Goal: Information Seeking & Learning: Compare options

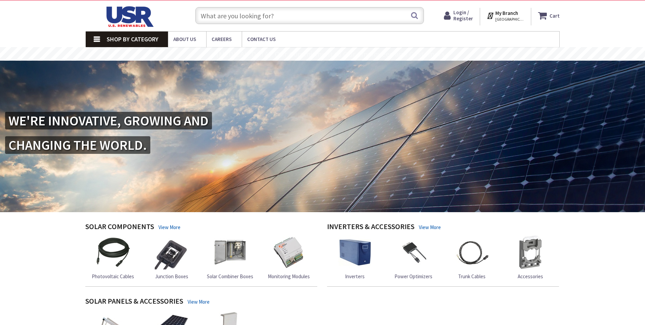
scroll to position [102, 0]
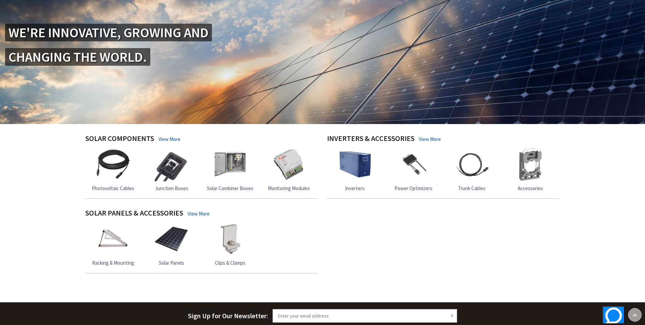
click at [478, 183] on link "Trunk Cables" at bounding box center [472, 169] width 34 height 44
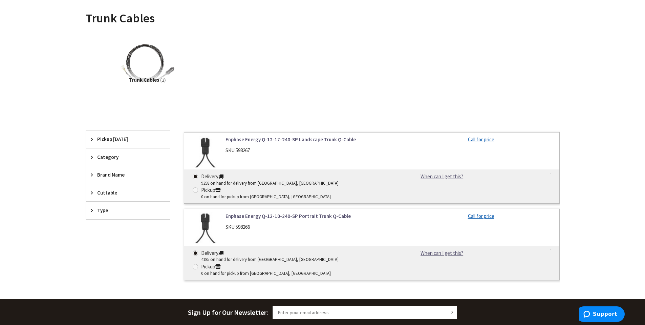
scroll to position [102, 0]
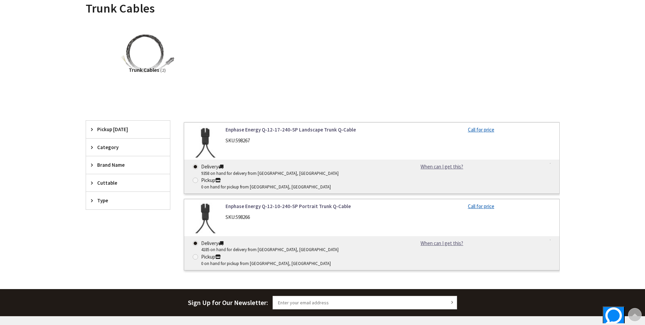
click at [304, 203] on link "Enphase Energy Q-12-10-240-SP Portrait Trunk Q-Cable" at bounding box center [312, 206] width 172 height 7
drag, startPoint x: 398, startPoint y: 139, endPoint x: 396, endPoint y: 135, distance: 4.5
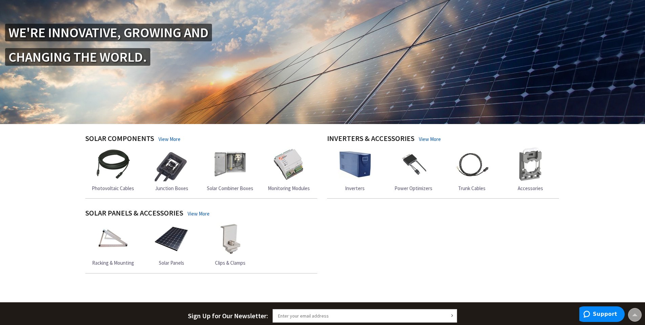
click at [167, 264] on span "Solar Panels" at bounding box center [171, 262] width 25 height 6
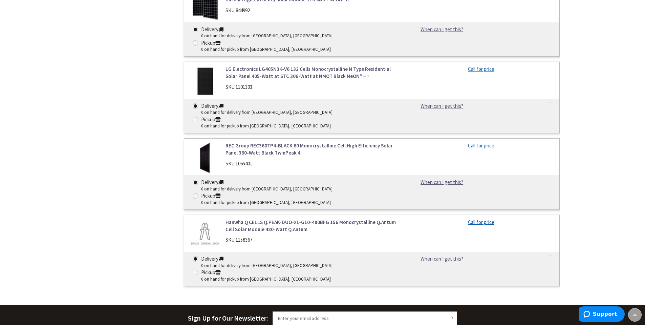
scroll to position [407, 0]
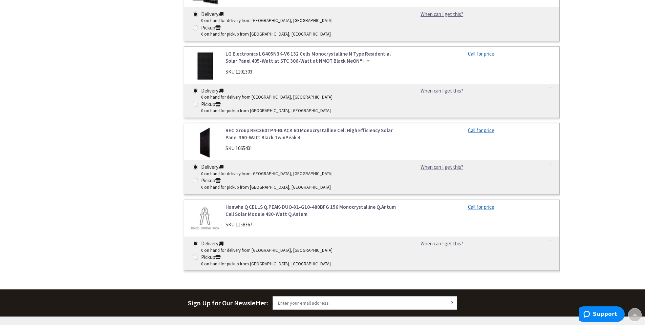
click at [281, 127] on link "REC Group REC360TP4-BLACK 60 Monocrystalline Cell High Efficiency Solar Panel 3…" at bounding box center [312, 134] width 172 height 15
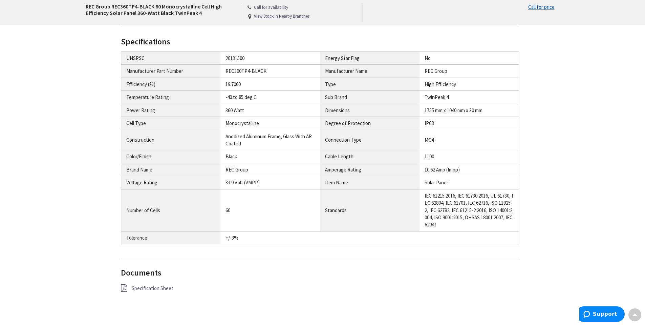
scroll to position [406, 0]
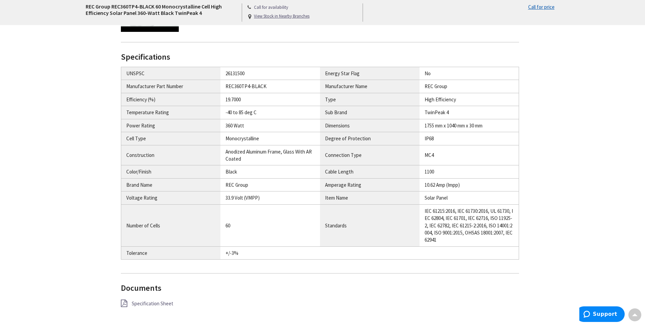
click at [159, 304] on span "Specification Sheet" at bounding box center [153, 303] width 42 height 6
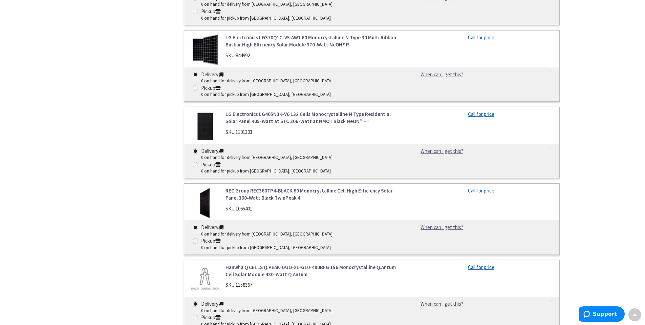
click at [330, 110] on link "LG Electronics LG405N3K-V6 132 Cells Monocrystalline N Type Residential Solar P…" at bounding box center [312, 117] width 172 height 15
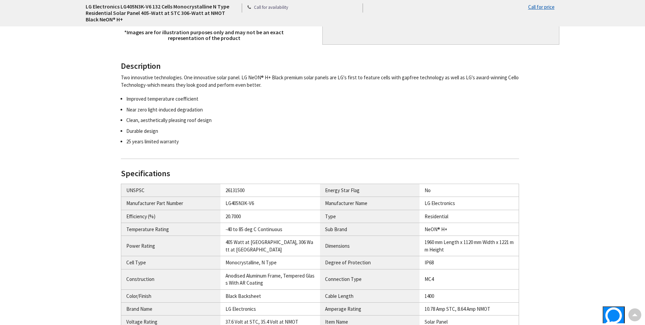
scroll to position [237, 0]
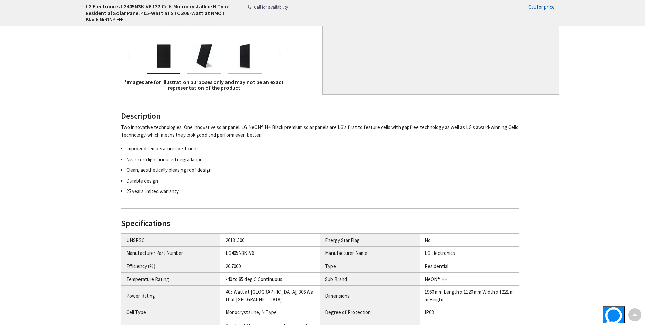
drag, startPoint x: 435, startPoint y: 104, endPoint x: 425, endPoint y: 101, distance: 10.1
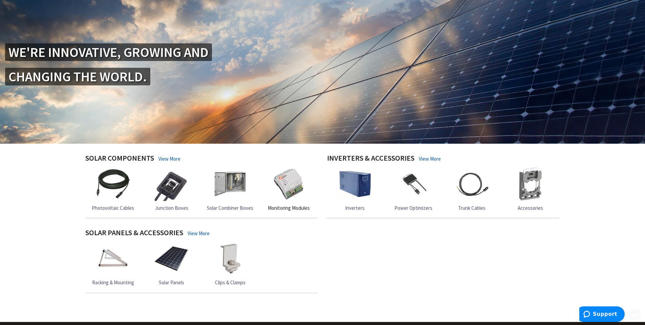
scroll to position [135, 0]
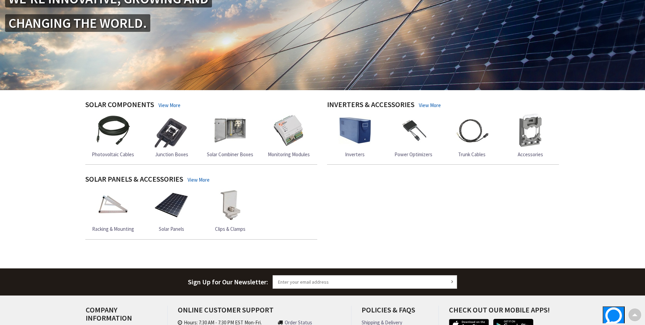
click at [174, 228] on span "Solar Panels" at bounding box center [171, 229] width 25 height 6
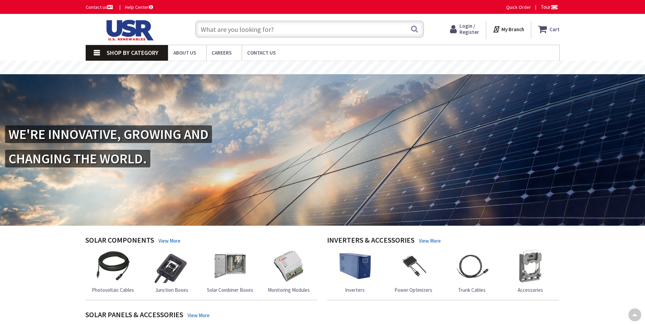
scroll to position [135, 0]
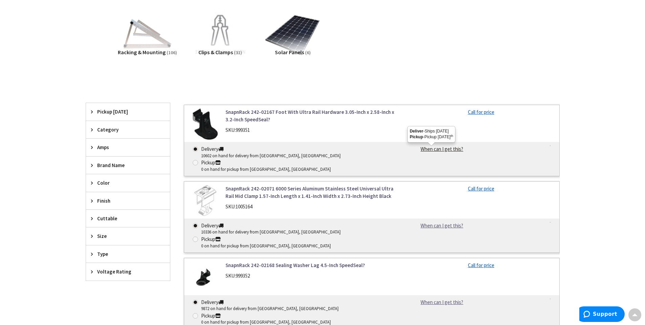
scroll to position [102, 0]
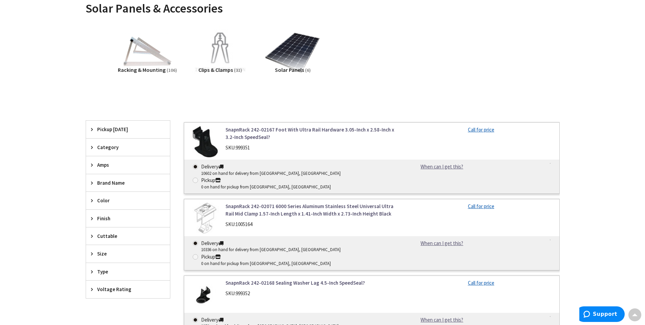
click at [215, 68] on span "Clips & Clamps" at bounding box center [216, 69] width 35 height 7
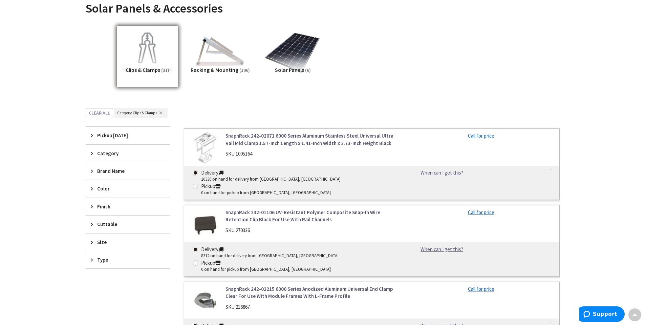
click at [93, 170] on icon at bounding box center [93, 170] width 5 height 5
click at [138, 219] on span "Ironridge" at bounding box center [128, 219] width 84 height 12
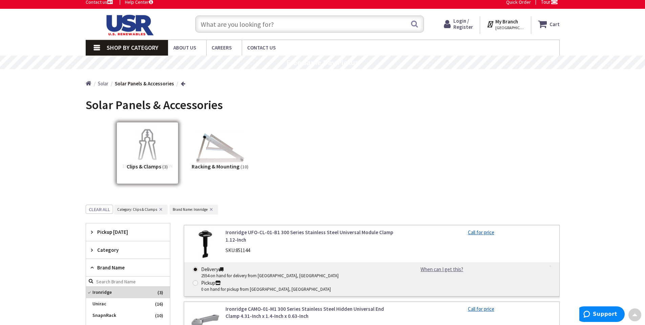
scroll to position [0, 0]
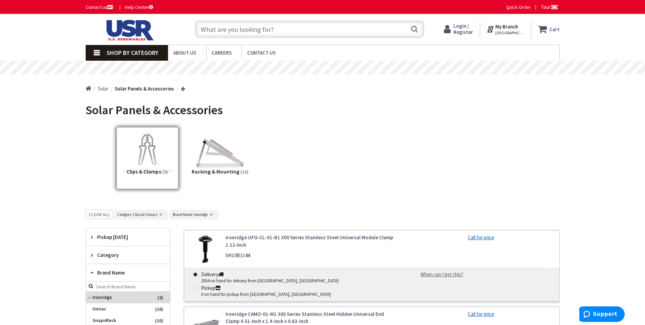
click at [107, 90] on span "Solar" at bounding box center [103, 88] width 11 height 6
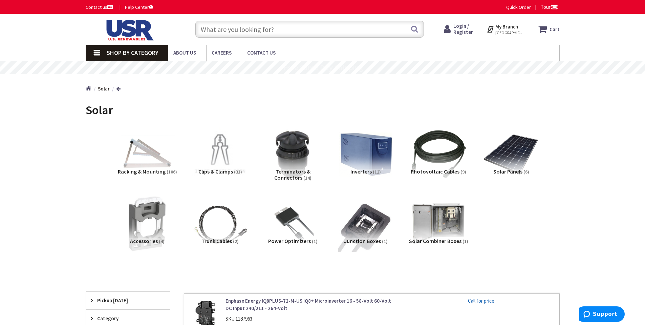
click at [294, 172] on span "Terminators & Connectors" at bounding box center [292, 174] width 36 height 13
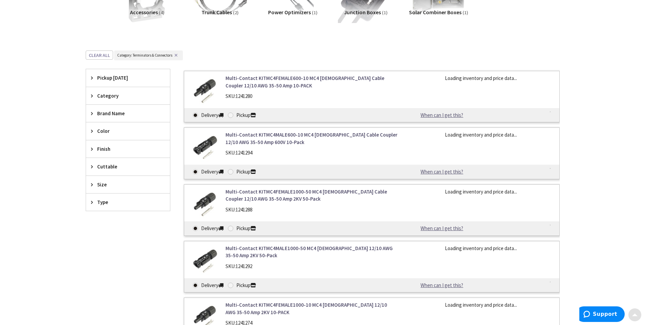
scroll to position [279, 0]
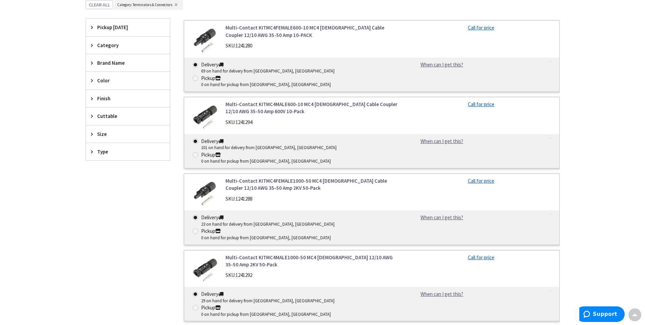
click at [101, 63] on span "Brand Name" at bounding box center [124, 62] width 55 height 7
click at [105, 163] on span "Cuttable" at bounding box center [124, 161] width 55 height 7
drag, startPoint x: 108, startPoint y: 135, endPoint x: 104, endPoint y: 135, distance: 3.7
